Goal: Navigation & Orientation: Understand site structure

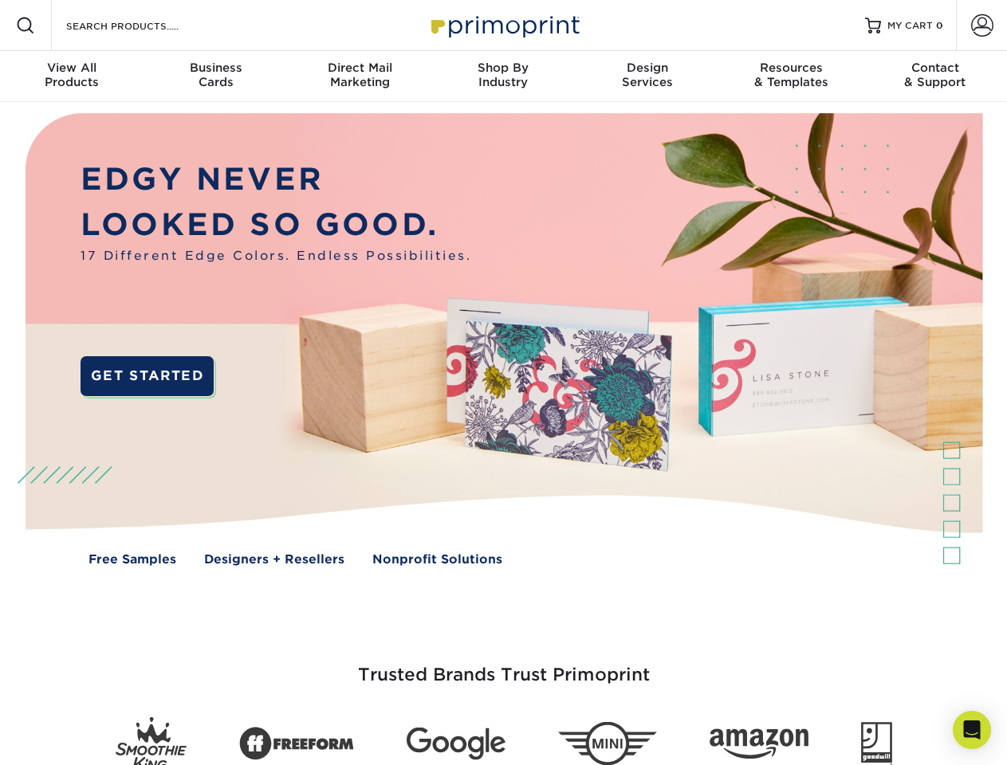
click at [503, 383] on img at bounding box center [503, 351] width 997 height 498
click at [26, 26] on span at bounding box center [25, 25] width 19 height 19
click at [981, 26] on span at bounding box center [982, 25] width 22 height 22
click at [72, 77] on div "View All Products" at bounding box center [72, 75] width 144 height 29
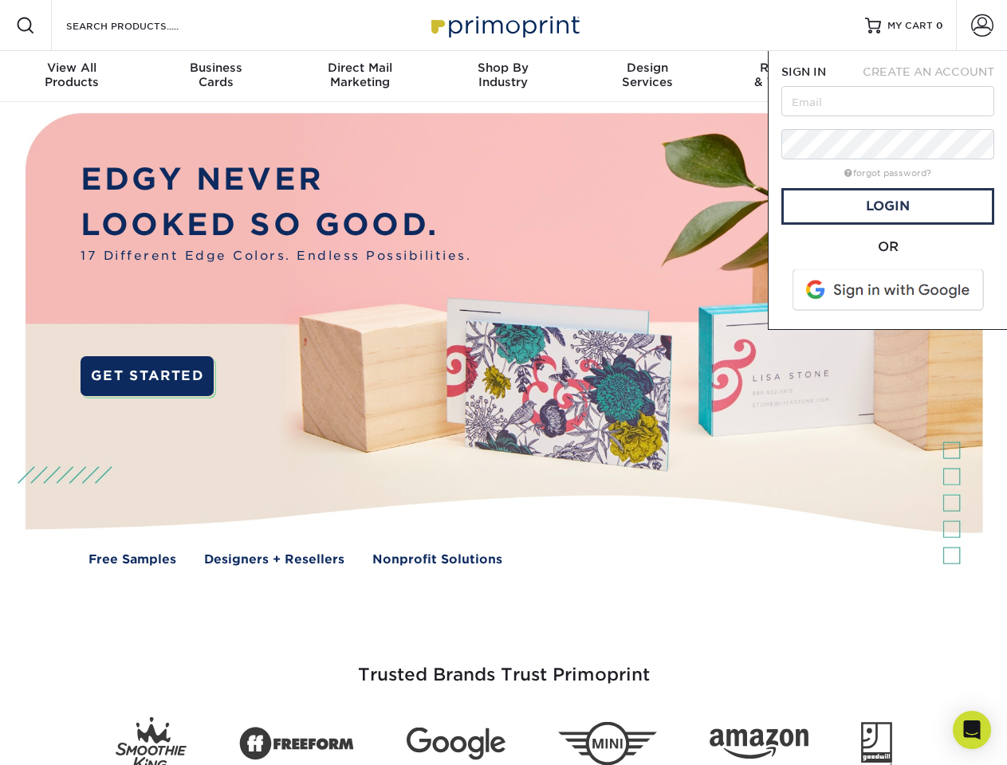
click at [215, 77] on div "Business Cards" at bounding box center [216, 75] width 144 height 29
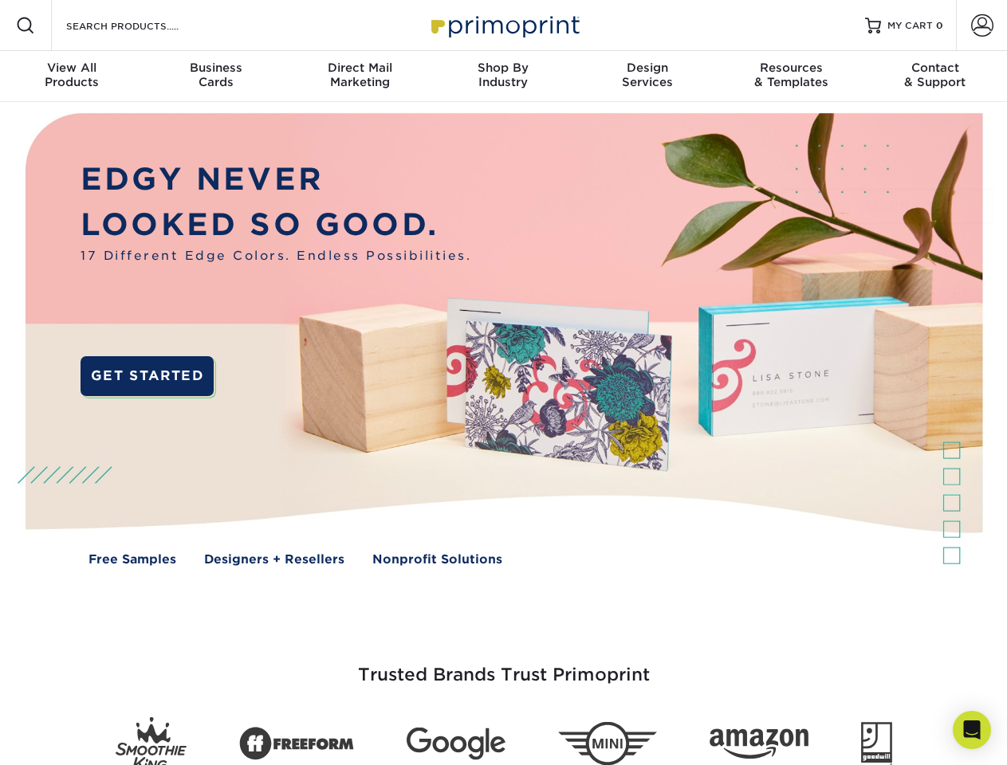
click at [360, 77] on div "Direct Mail Marketing" at bounding box center [360, 75] width 144 height 29
click at [503, 77] on div "Shop By Industry" at bounding box center [503, 75] width 144 height 29
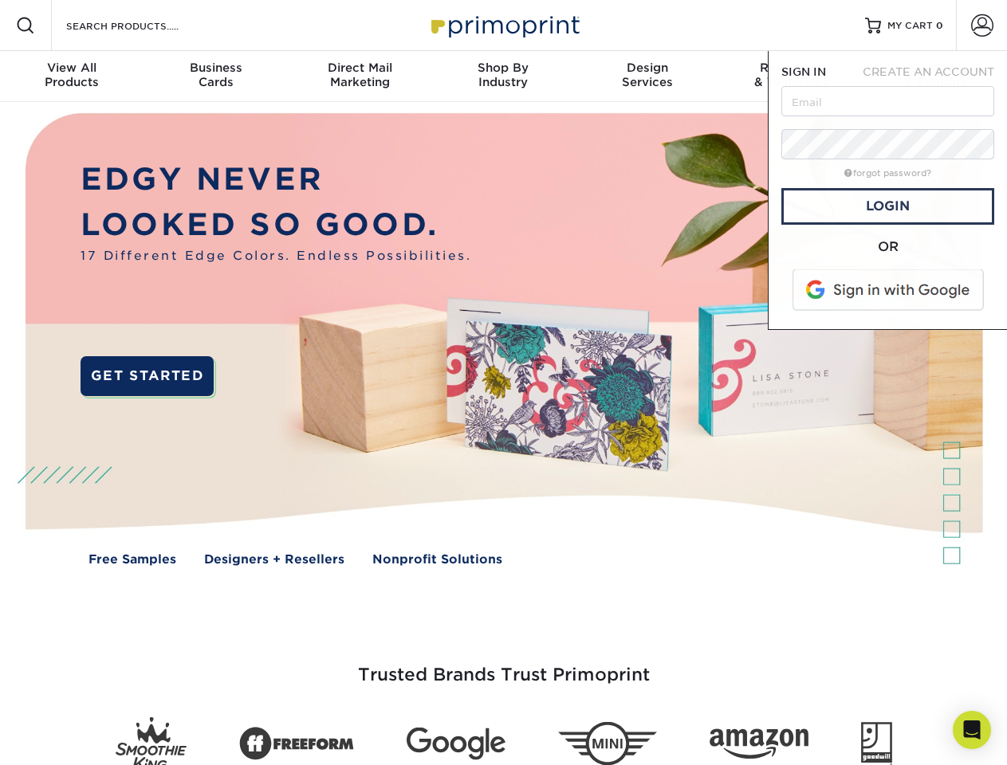
click at [647, 77] on div "Design Services" at bounding box center [648, 75] width 144 height 29
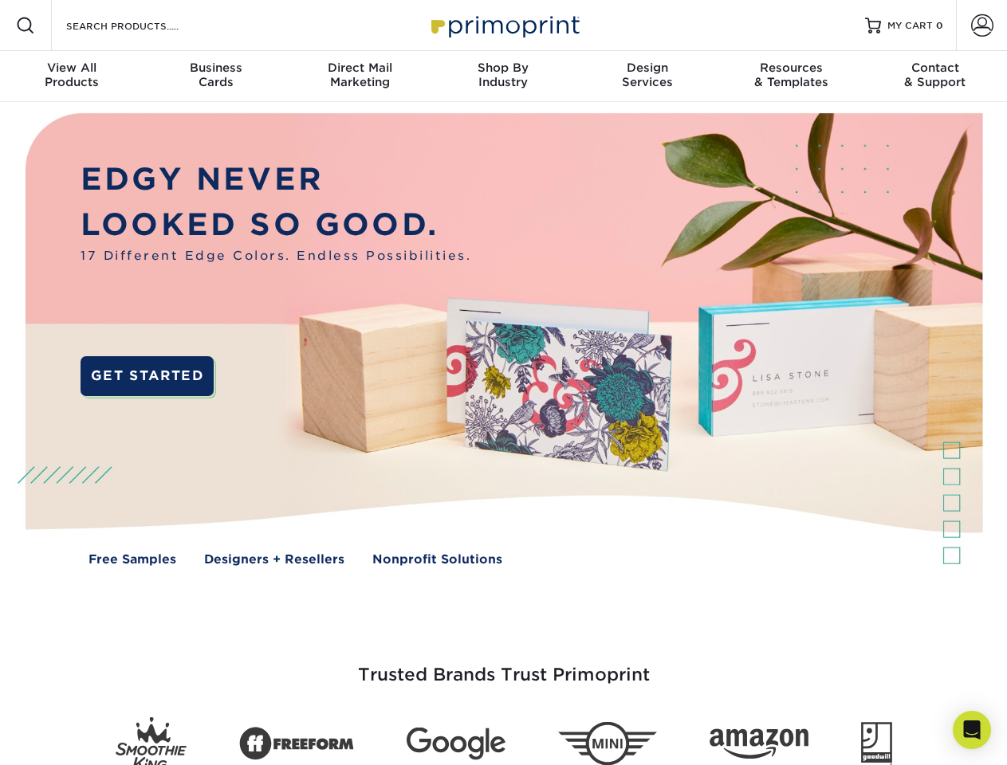
click at [791, 77] on span "SIGN IN" at bounding box center [803, 71] width 45 height 13
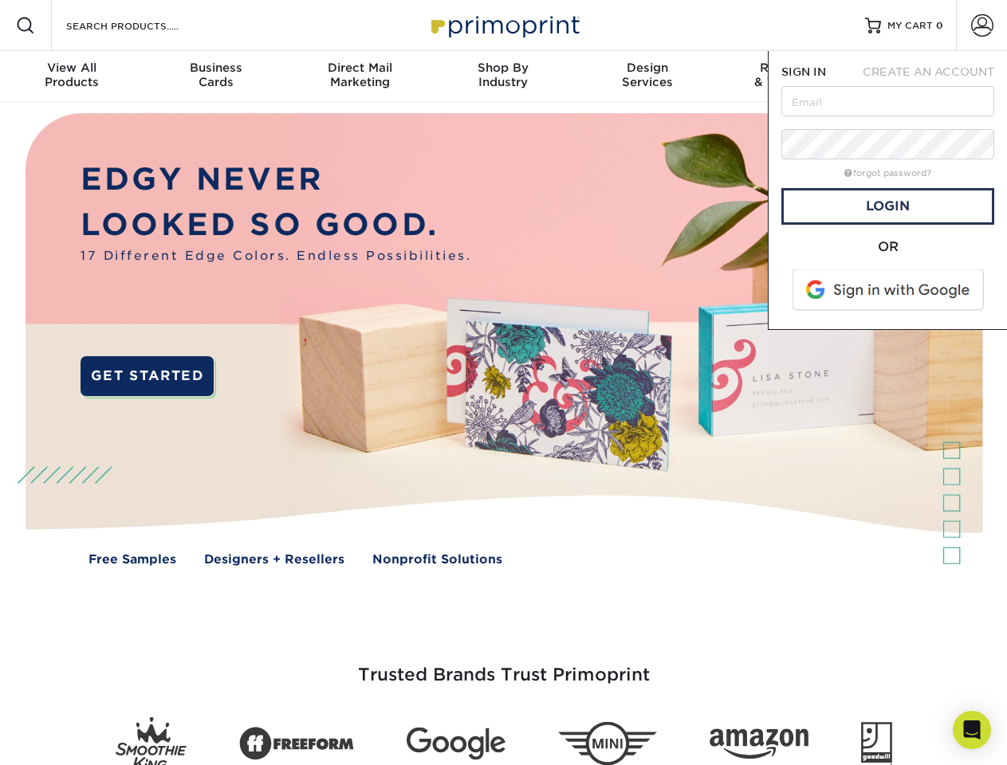
click at [935, 77] on div "Contact & Support" at bounding box center [935, 75] width 144 height 29
